Goal: Download file/media

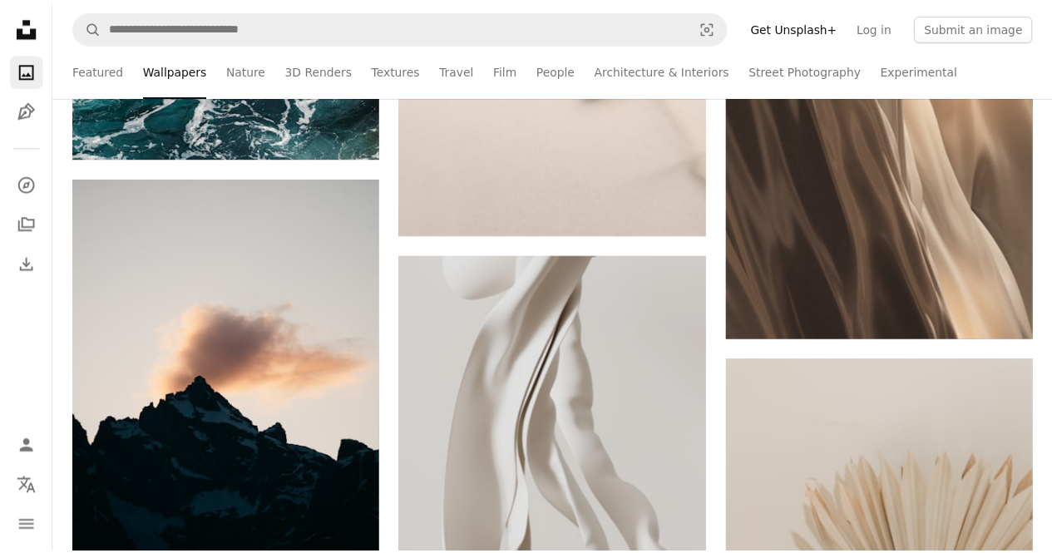
scroll to position [36732, 0]
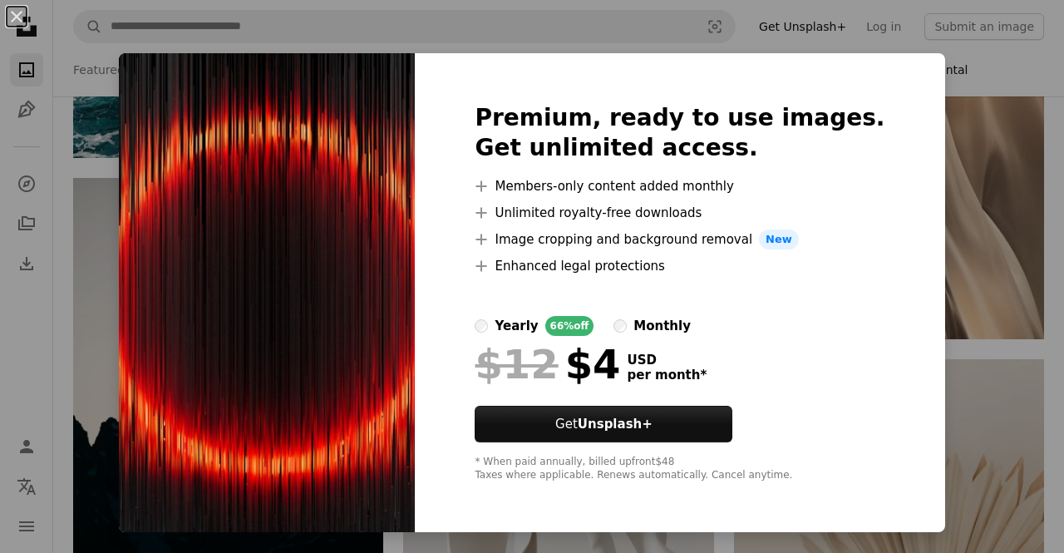
click at [873, 39] on div "An X shape Premium, ready to use images. Get unlimited access. A plus sign Memb…" at bounding box center [532, 276] width 1064 height 553
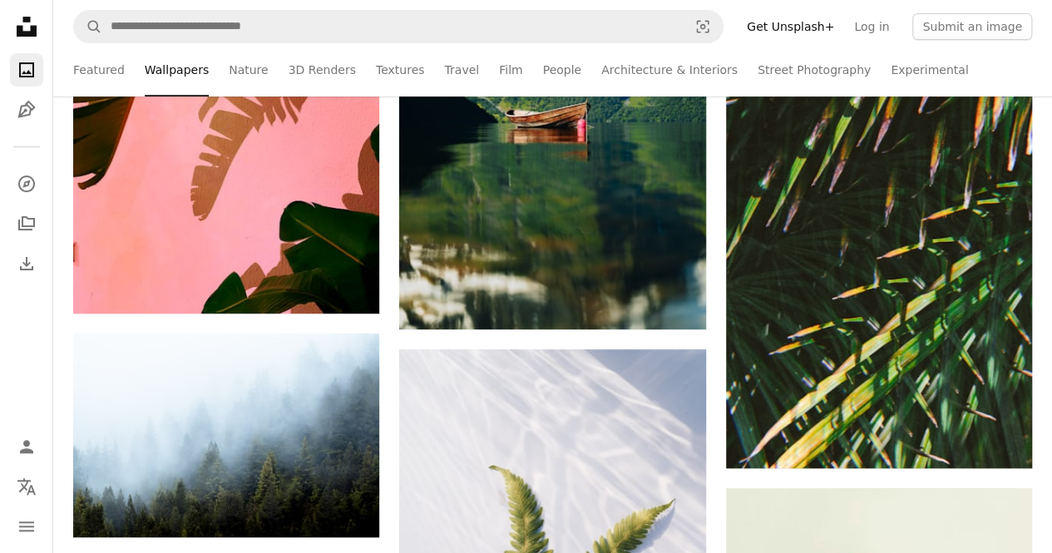
scroll to position [47791, 0]
